Goal: Information Seeking & Learning: Learn about a topic

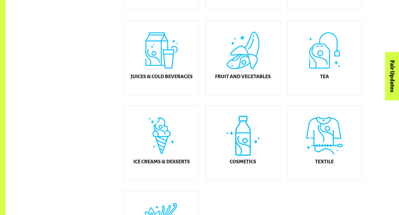
scroll to position [236, 0]
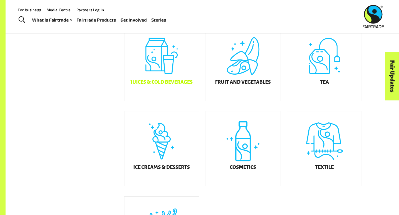
click at [176, 71] on div "Juices & Cold Beverages" at bounding box center [161, 63] width 74 height 75
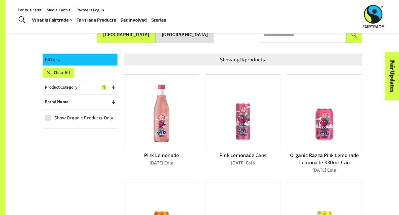
scroll to position [104, 0]
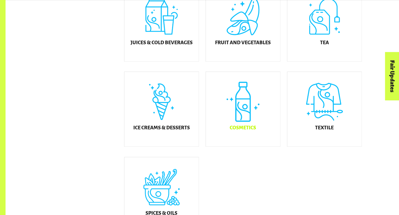
scroll to position [276, 0]
click at [172, 123] on div "Ice Creams & Desserts" at bounding box center [161, 109] width 74 height 75
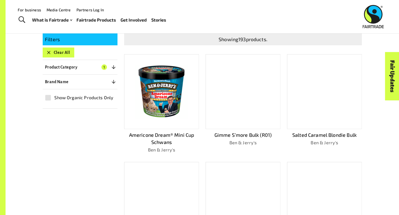
scroll to position [116, 0]
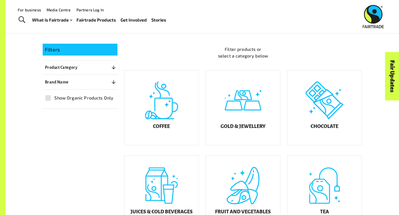
scroll to position [105, 0]
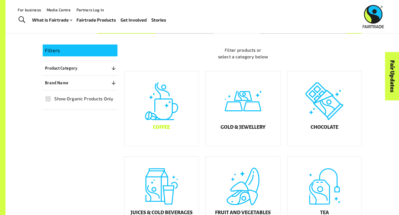
click at [191, 112] on div "Coffee" at bounding box center [161, 108] width 74 height 75
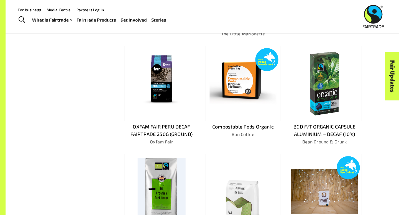
scroll to position [237, 0]
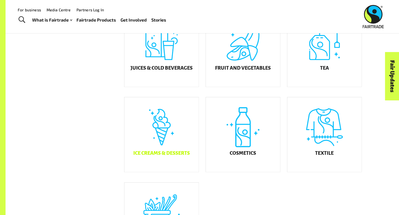
scroll to position [243, 0]
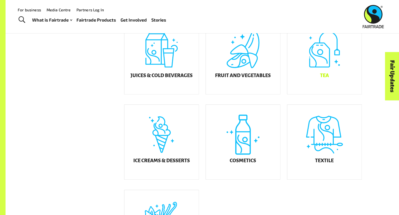
click at [312, 78] on div "Tea" at bounding box center [324, 57] width 74 height 75
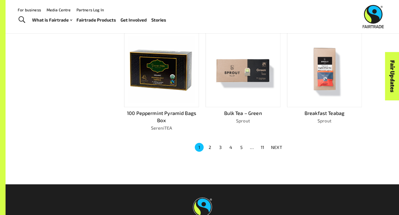
scroll to position [354, 0]
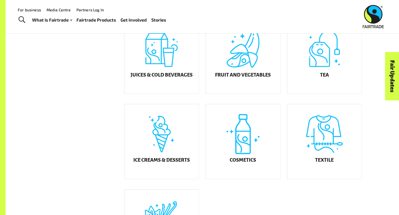
scroll to position [243, 0]
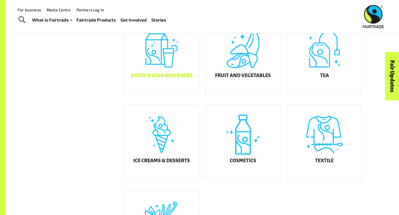
click at [147, 67] on div "Juices & Cold Beverages" at bounding box center [161, 57] width 74 height 75
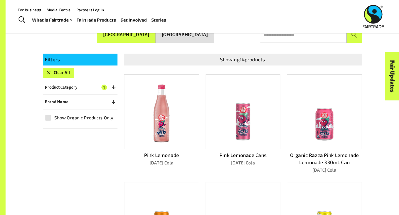
scroll to position [96, 0]
click at [168, 128] on img at bounding box center [161, 112] width 34 height 67
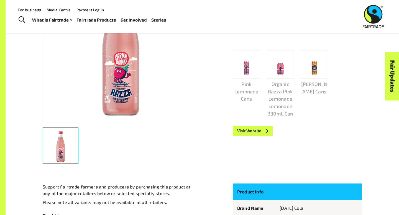
scroll to position [152, 0]
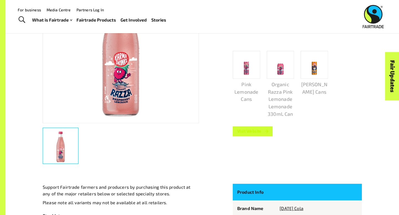
click at [259, 128] on link "Visit Website" at bounding box center [253, 132] width 40 height 10
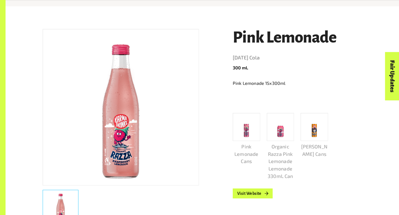
scroll to position [115, 0]
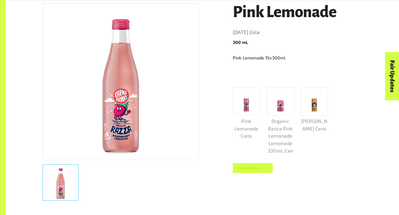
click at [255, 167] on link "Visit Website" at bounding box center [253, 168] width 40 height 10
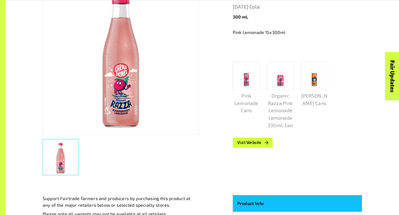
scroll to position [141, 0]
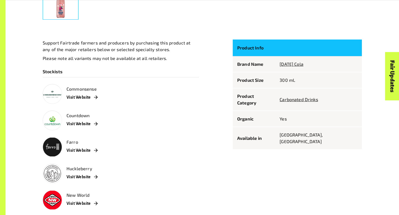
click at [168, 48] on p "Support Fairtrade farmers and producers by purchasing this product at any of th…" at bounding box center [121, 46] width 156 height 13
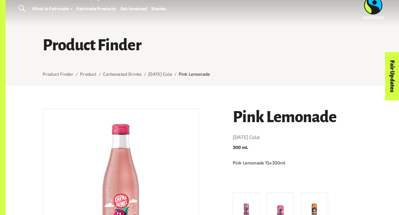
scroll to position [11, 0]
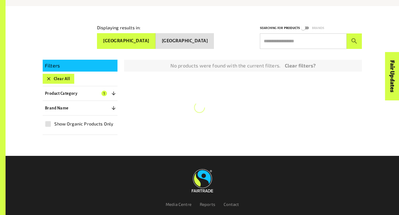
scroll to position [96, 0]
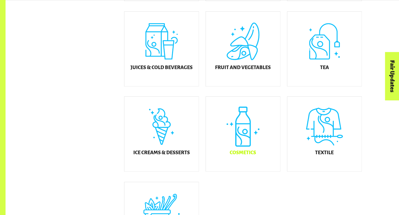
scroll to position [251, 0]
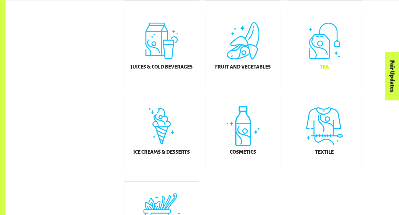
click at [303, 77] on div "Tea" at bounding box center [324, 48] width 74 height 75
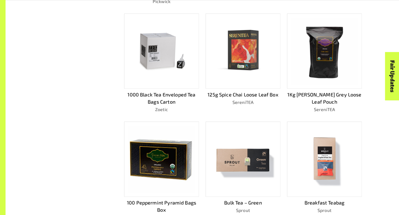
click at [154, 155] on img at bounding box center [161, 159] width 67 height 67
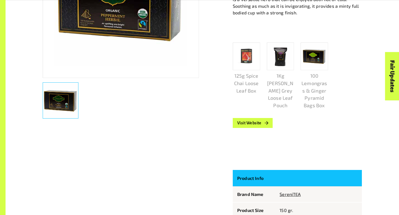
scroll to position [200, 0]
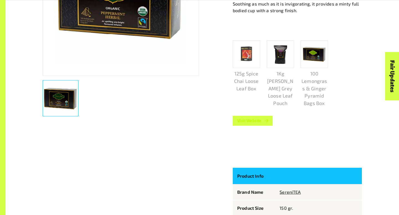
click at [237, 125] on link "Visit Website" at bounding box center [253, 121] width 40 height 10
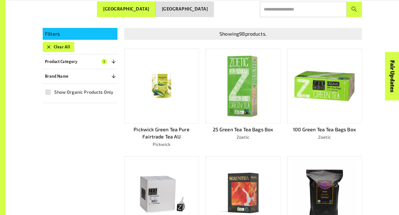
scroll to position [200, 0]
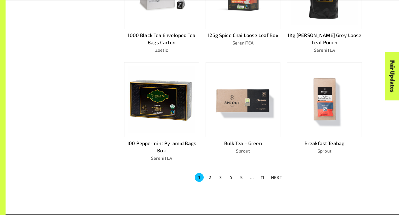
click at [156, 102] on img at bounding box center [161, 100] width 67 height 67
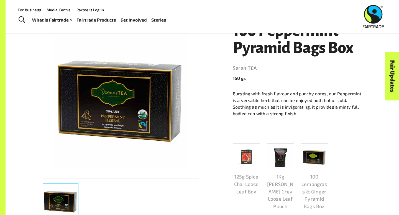
scroll to position [96, 0]
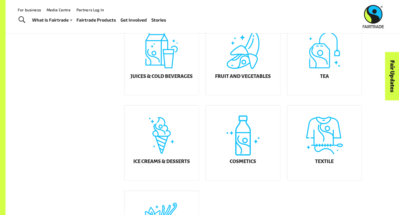
scroll to position [227, 0]
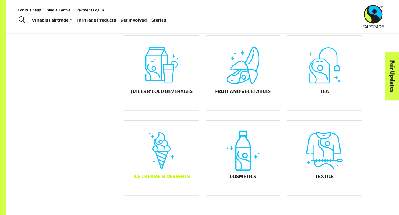
click at [179, 176] on div "Ice Creams & Desserts" at bounding box center [161, 158] width 74 height 75
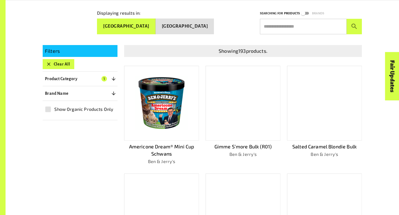
click at [148, 102] on img at bounding box center [161, 103] width 67 height 67
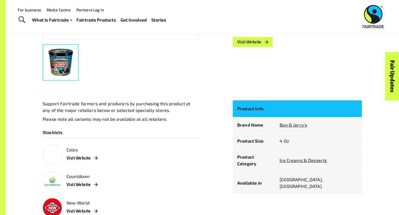
scroll to position [231, 0]
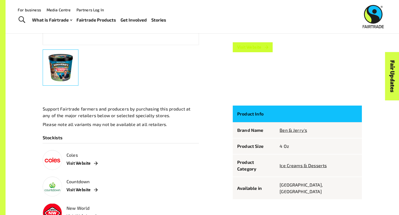
click at [248, 43] on link "Visit Website" at bounding box center [253, 47] width 40 height 10
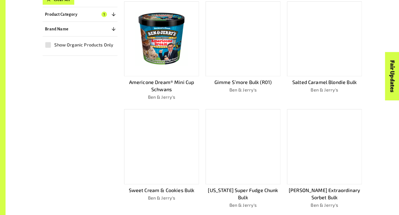
scroll to position [170, 0]
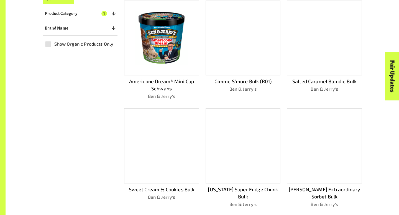
click at [324, 55] on div at bounding box center [324, 38] width 75 height 75
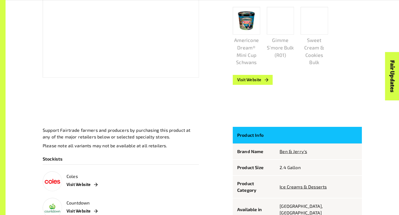
scroll to position [202, 0]
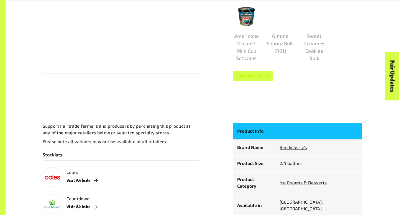
click at [260, 76] on link "Visit Website" at bounding box center [253, 76] width 40 height 10
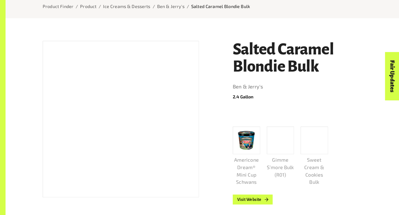
scroll to position [83, 0]
